Goal: Task Accomplishment & Management: Manage account settings

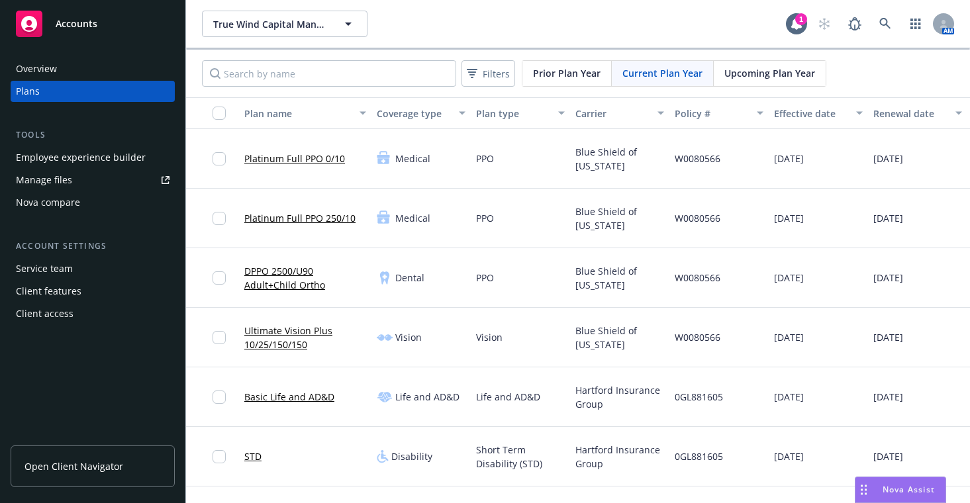
click at [53, 468] on span "Open Client Navigator" at bounding box center [74, 467] width 99 height 14
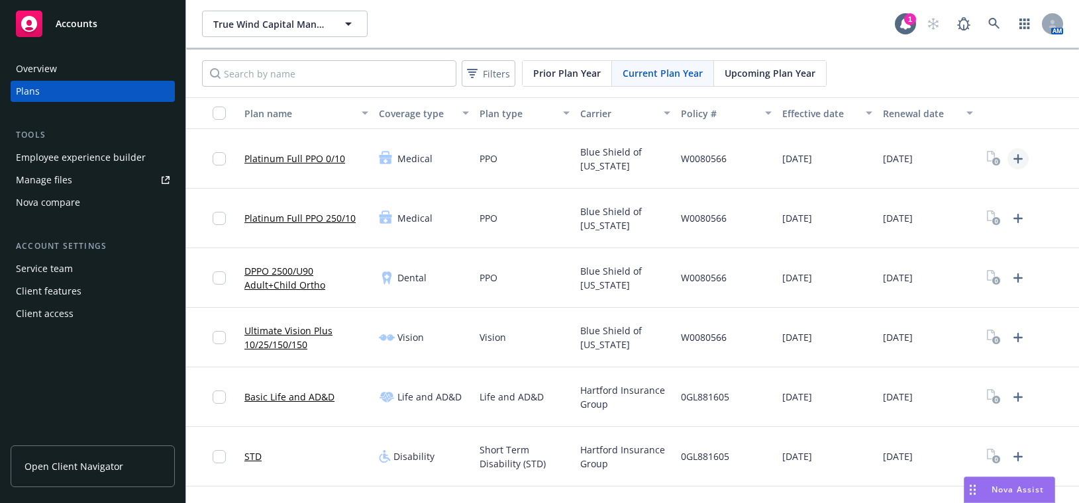
click at [970, 164] on icon "Upload Plan Documents" at bounding box center [1018, 159] width 16 height 16
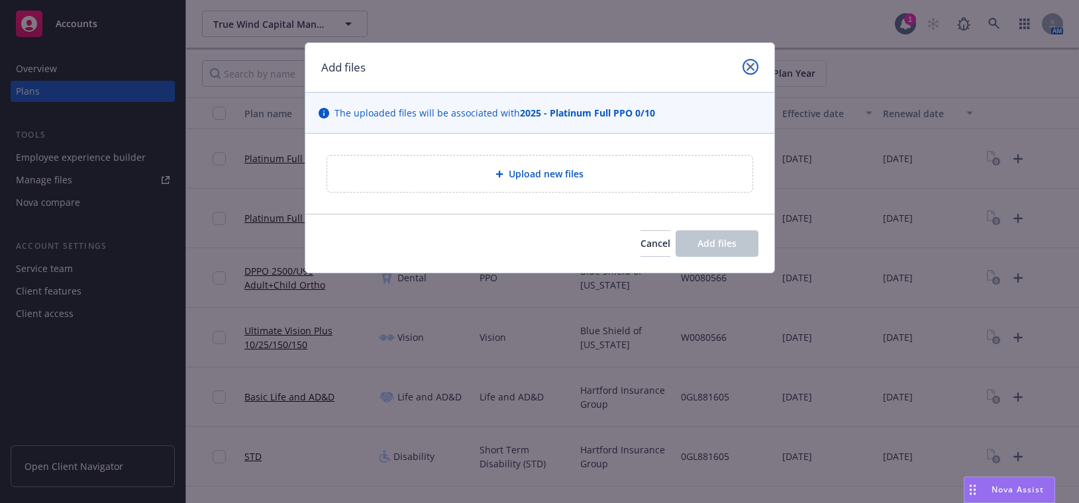
click at [748, 65] on icon "close" at bounding box center [750, 67] width 8 height 8
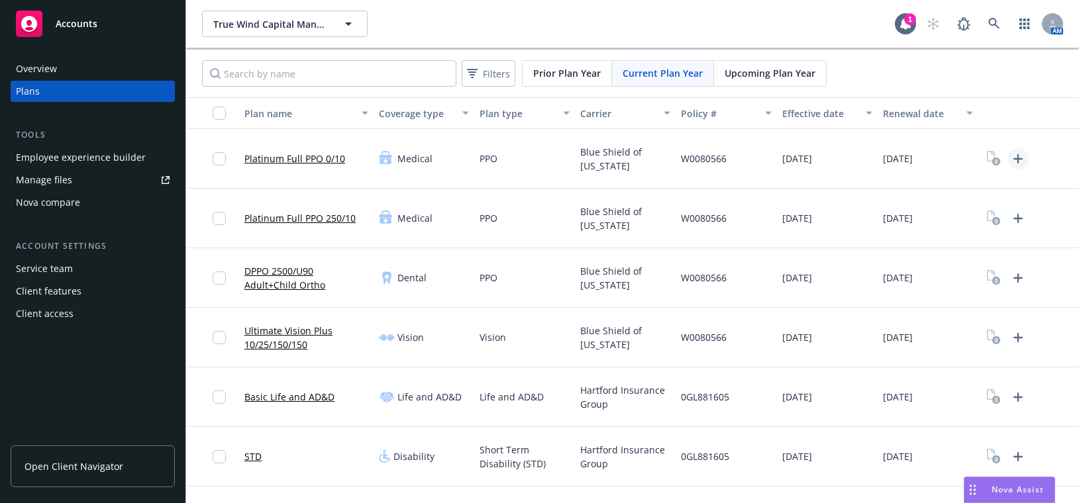
click at [970, 162] on icon "Upload Plan Documents" at bounding box center [1018, 159] width 16 height 16
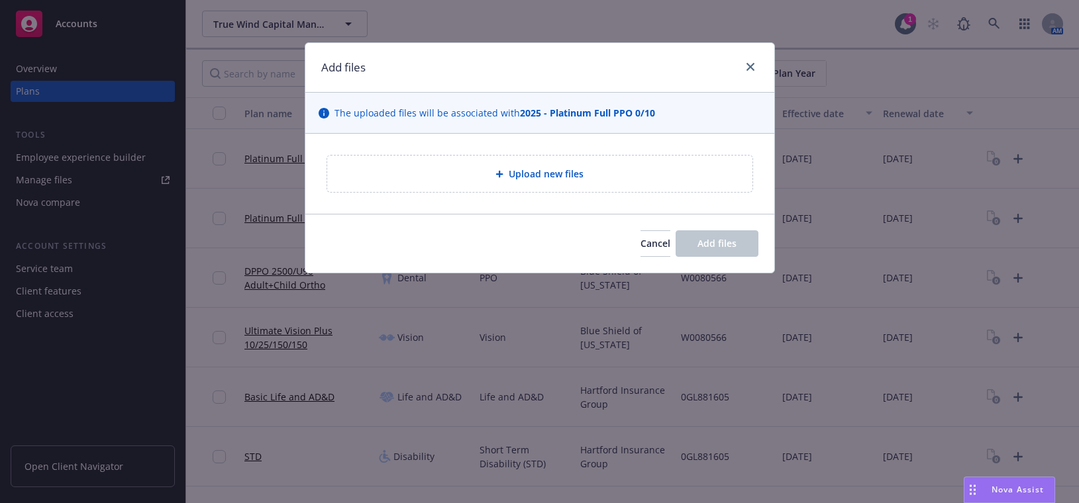
click at [525, 170] on span "Upload new files" at bounding box center [546, 174] width 75 height 14
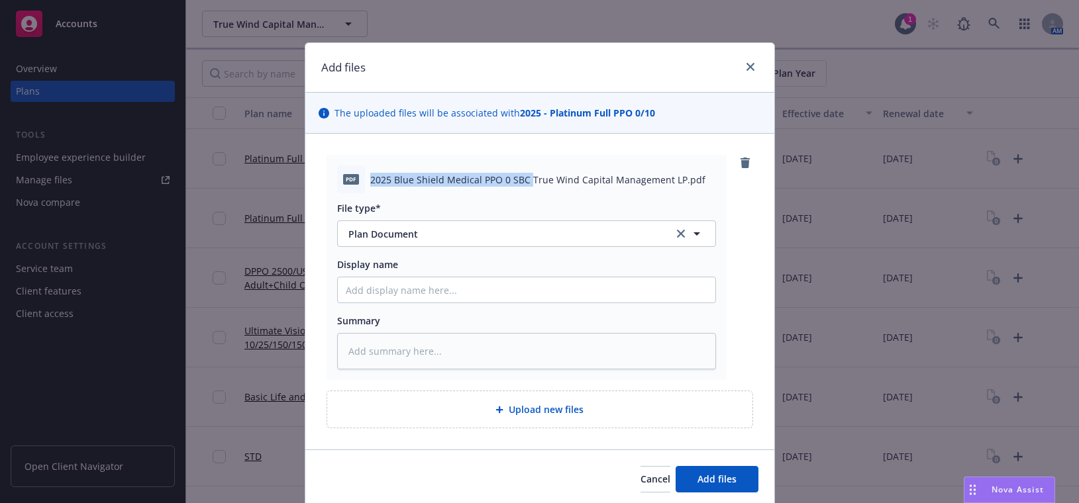
drag, startPoint x: 366, startPoint y: 178, endPoint x: 524, endPoint y: 180, distance: 157.6
click at [524, 180] on span "2025 Blue Shield Medical PPO 0 SBC True Wind Capital Management LP.pdf" at bounding box center [537, 180] width 335 height 14
copy span "2025 Blue Shield Medical PPO 0 SBC"
click at [356, 293] on input "Display name" at bounding box center [526, 289] width 377 height 25
paste input "2025 Blue Shield Medical PPO 0 SBC"
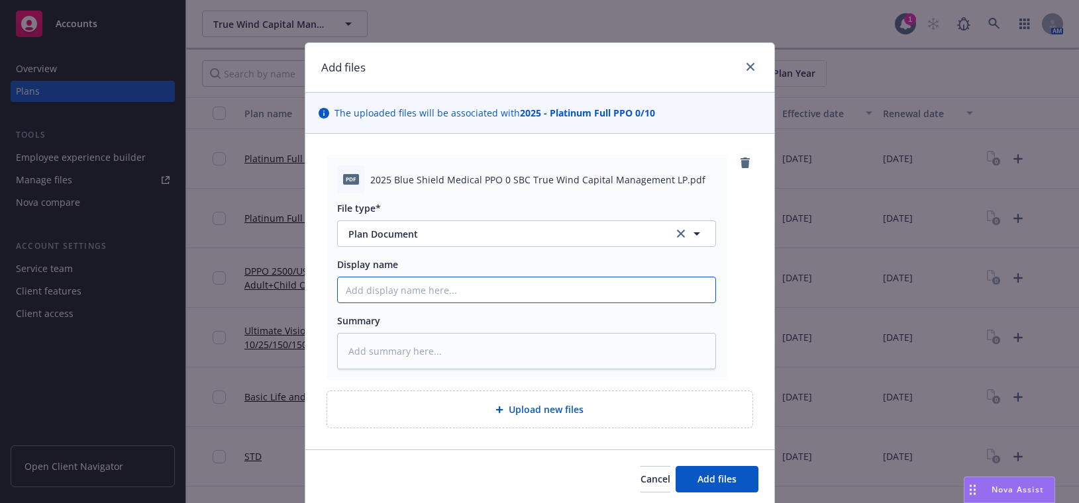
type textarea "x"
type input "2025 Blue Shield Medical PPO 0 SBC"
click at [717, 480] on span "Add files" at bounding box center [716, 479] width 39 height 13
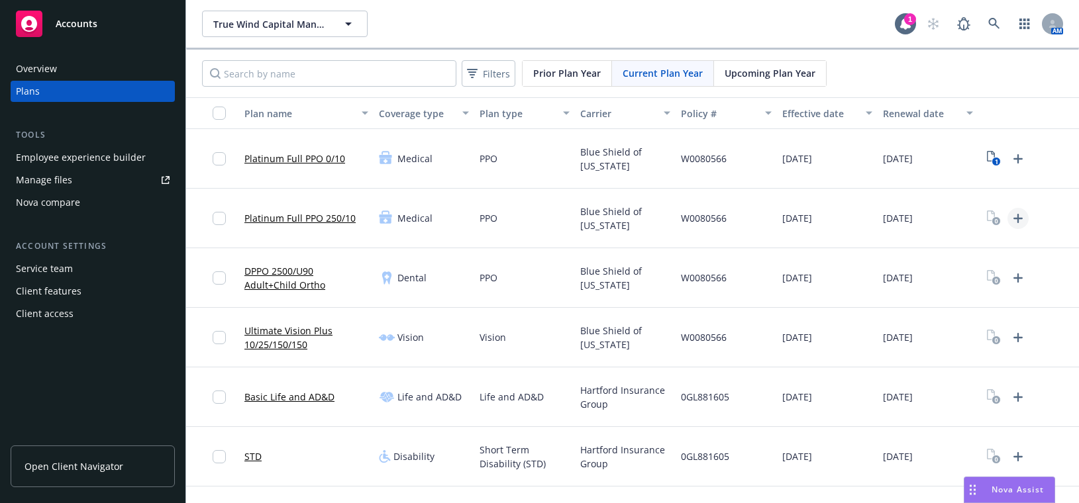
click at [970, 219] on icon "Upload Plan Documents" at bounding box center [1018, 219] width 16 height 16
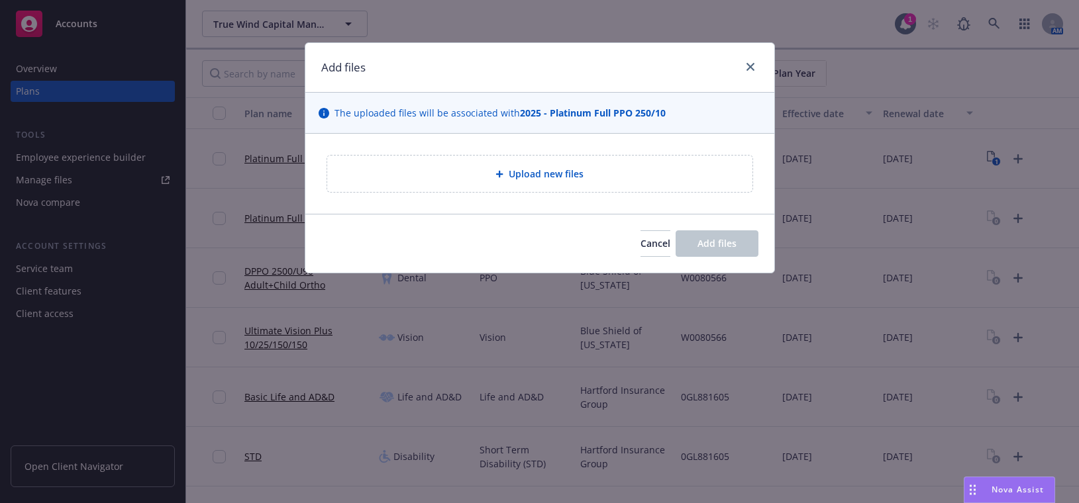
click at [534, 175] on span "Upload new files" at bounding box center [546, 174] width 75 height 14
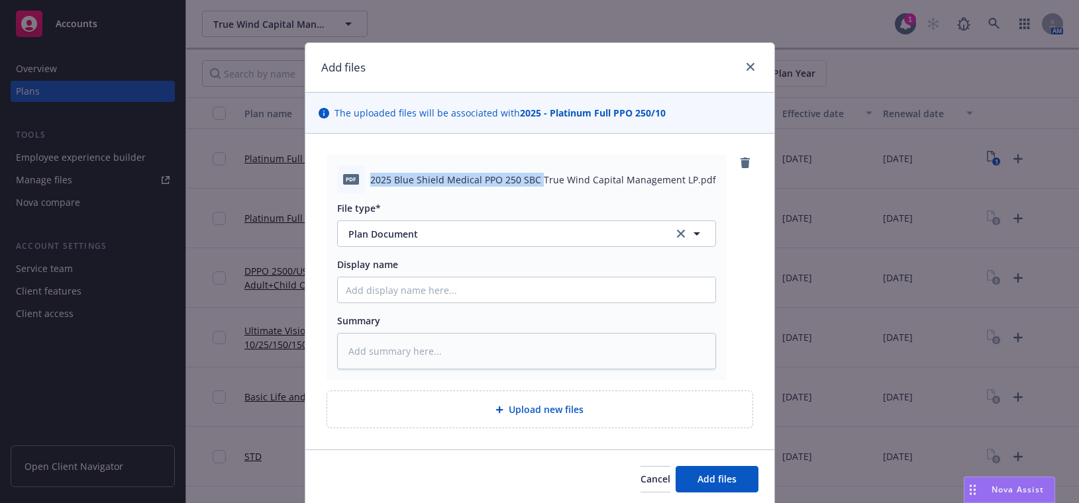
drag, startPoint x: 368, startPoint y: 180, endPoint x: 534, endPoint y: 182, distance: 166.2
click at [534, 182] on span "2025 Blue Shield Medical PPO 250 SBC True Wind Capital Management LP.pdf" at bounding box center [543, 180] width 346 height 14
copy span "2025 Blue Shield Medical PPO 250 SBC"
click at [350, 293] on input "Display name" at bounding box center [526, 289] width 377 height 25
paste input "2025 Blue Shield Medical PPO 250 SBC"
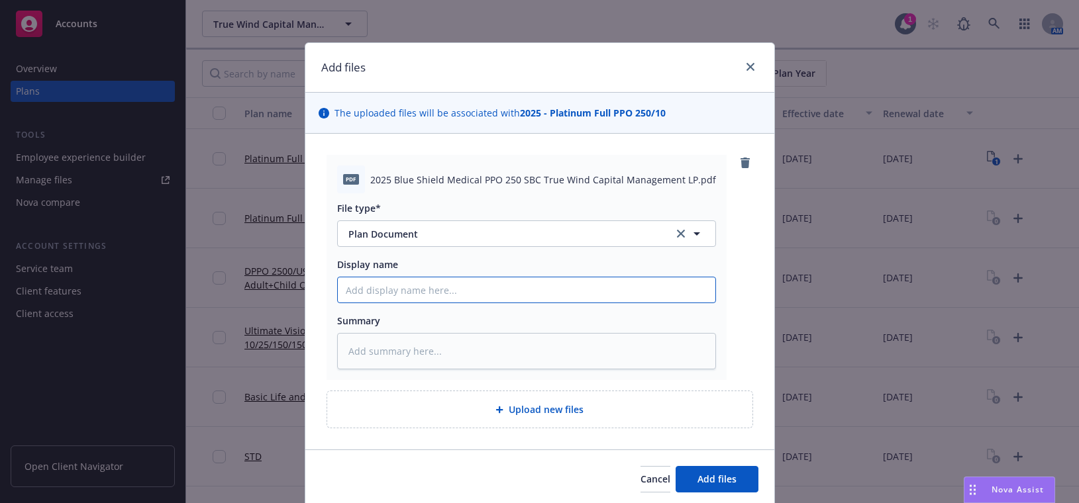
type textarea "x"
type input "2025 Blue Shield Medical PPO 250 SBC"
click at [735, 481] on button "Add files" at bounding box center [716, 479] width 83 height 26
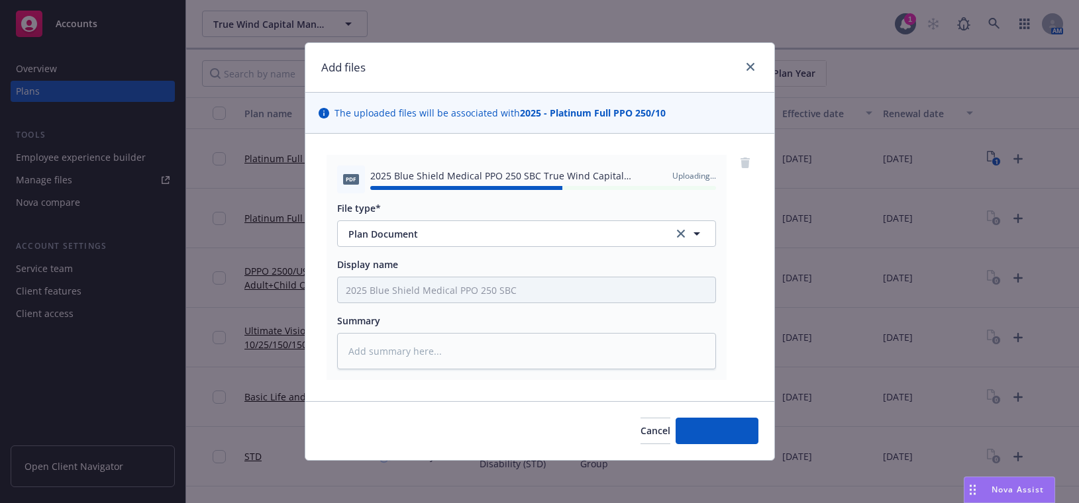
type textarea "x"
